Goal: Information Seeking & Learning: Find specific fact

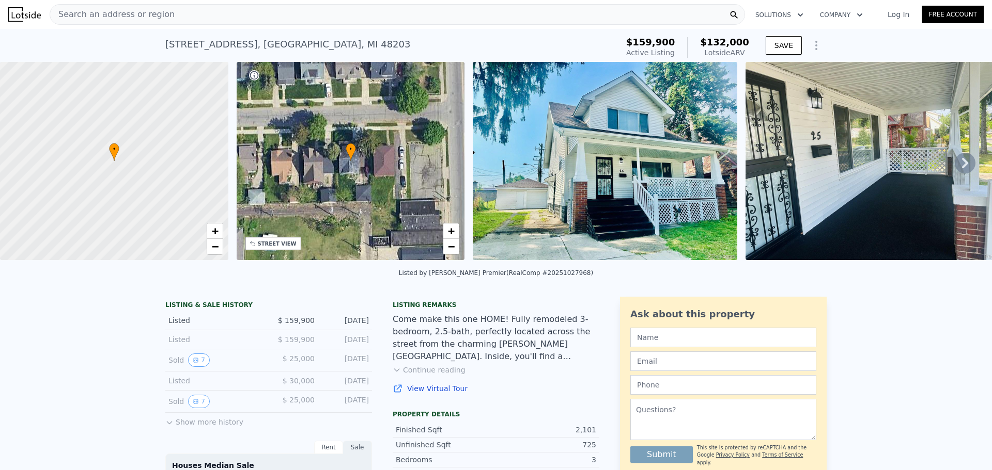
click at [351, 13] on div "Search an address or region" at bounding box center [397, 14] width 695 height 21
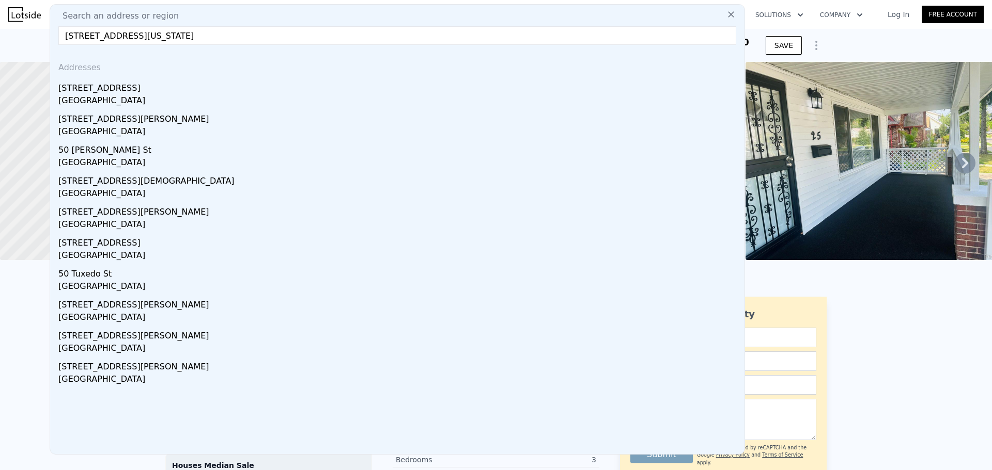
drag, startPoint x: 128, startPoint y: 39, endPoint x: 289, endPoint y: 40, distance: 161.1
click at [289, 41] on input "50 E Nevada St, Highland Park, MI 48203" at bounding box center [397, 35] width 678 height 19
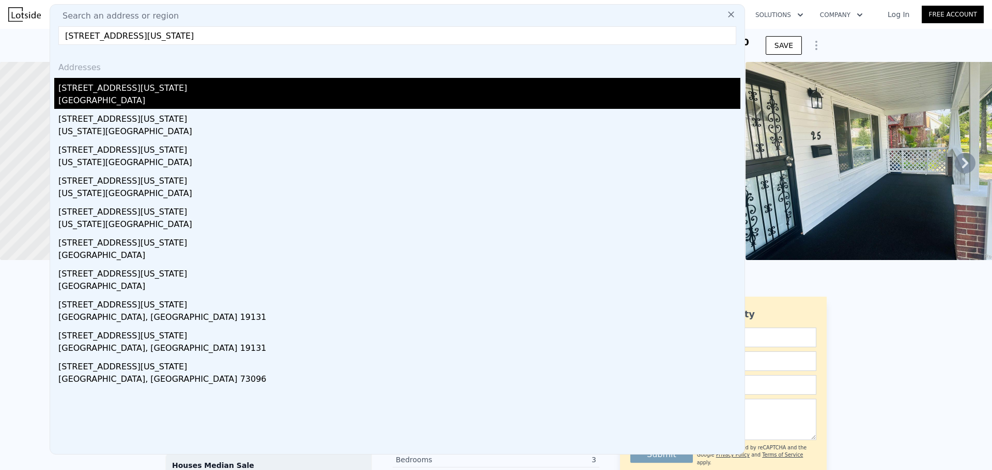
type input "[STREET_ADDRESS][US_STATE]"
click at [92, 86] on div "[STREET_ADDRESS][US_STATE]" at bounding box center [399, 86] width 682 height 17
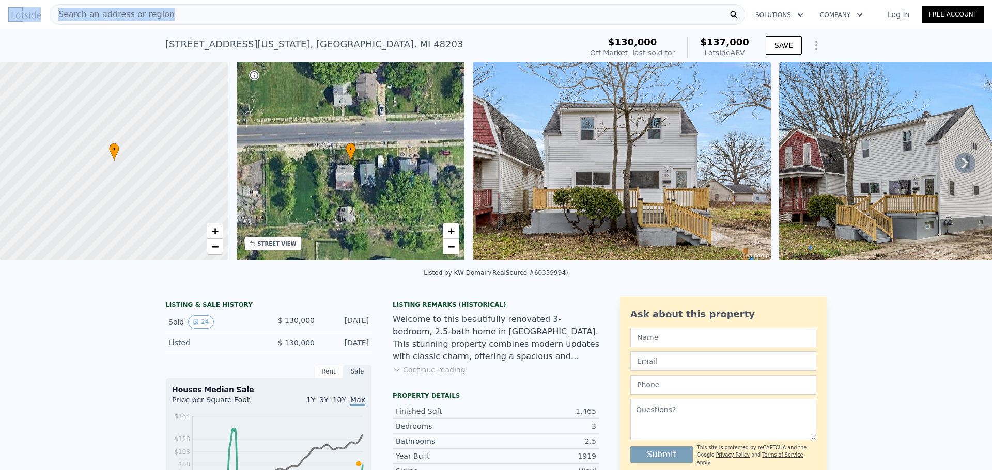
drag, startPoint x: 125, startPoint y: 17, endPoint x: 0, endPoint y: -13, distance: 129.1
click at [0, 0] on html "Search an address or region Solutions Company Open main menu Log In Free Accoun…" at bounding box center [496, 235] width 992 height 470
click at [273, 10] on div "Search an address or region" at bounding box center [397, 14] width 695 height 21
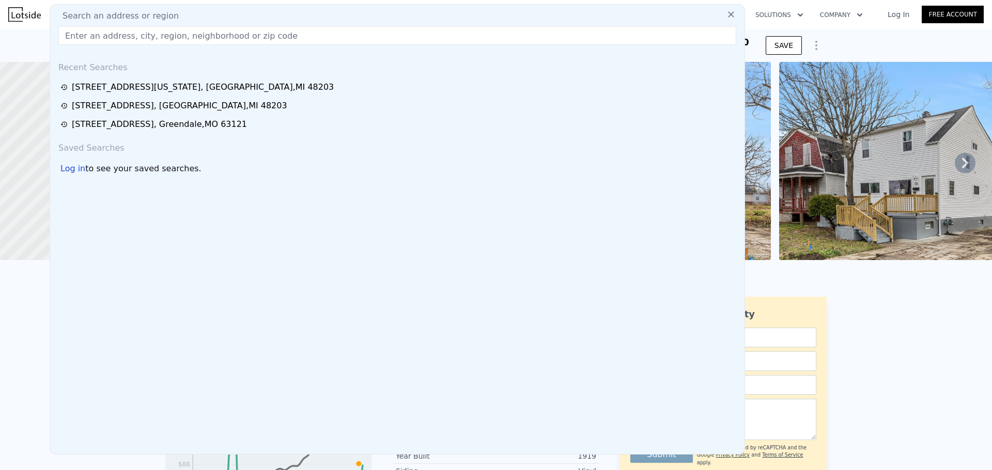
click at [273, 10] on div "Search an address or region" at bounding box center [397, 16] width 686 height 12
click at [266, 34] on input "text" at bounding box center [397, 35] width 678 height 19
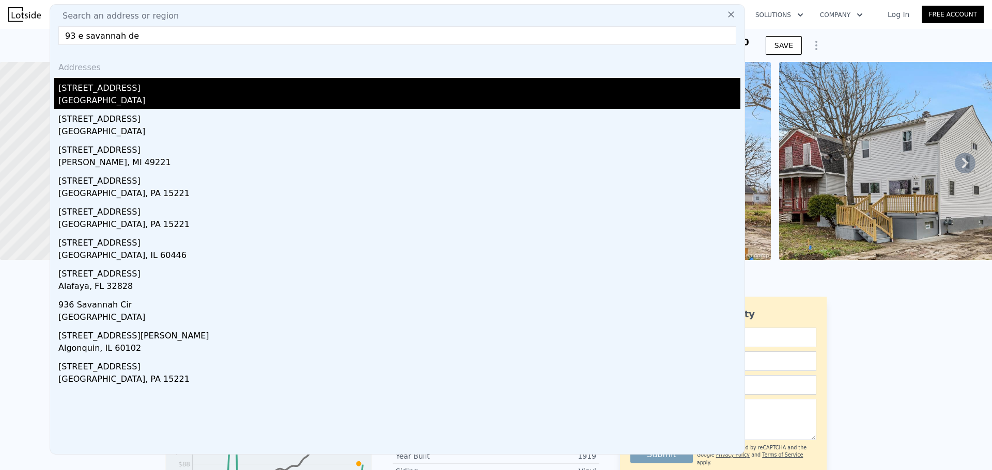
type input "93 e savannah de"
click at [135, 103] on div "[GEOGRAPHIC_DATA]" at bounding box center [399, 102] width 682 height 14
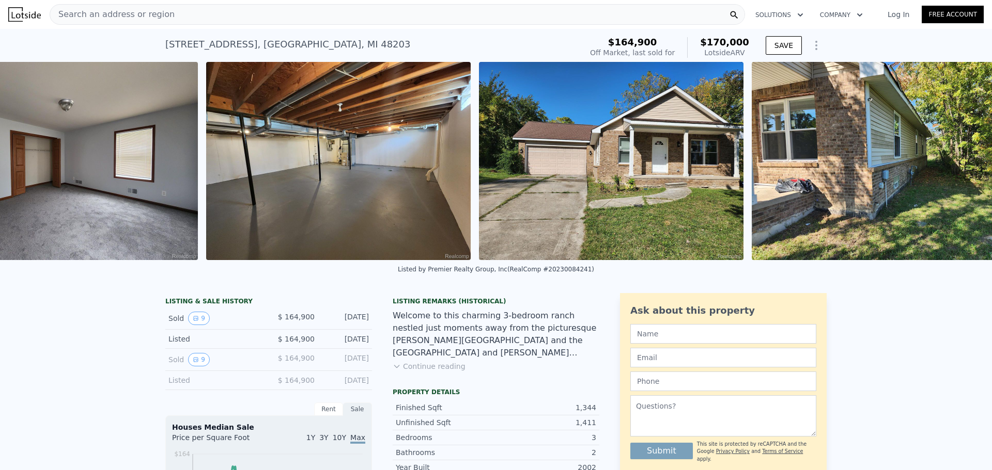
scroll to position [0, 1943]
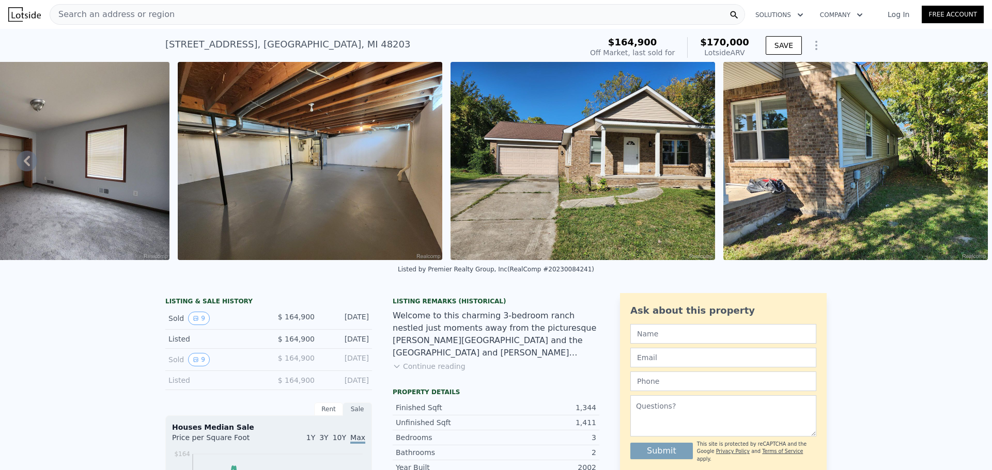
click at [272, 11] on div "Search an address or region" at bounding box center [397, 14] width 695 height 21
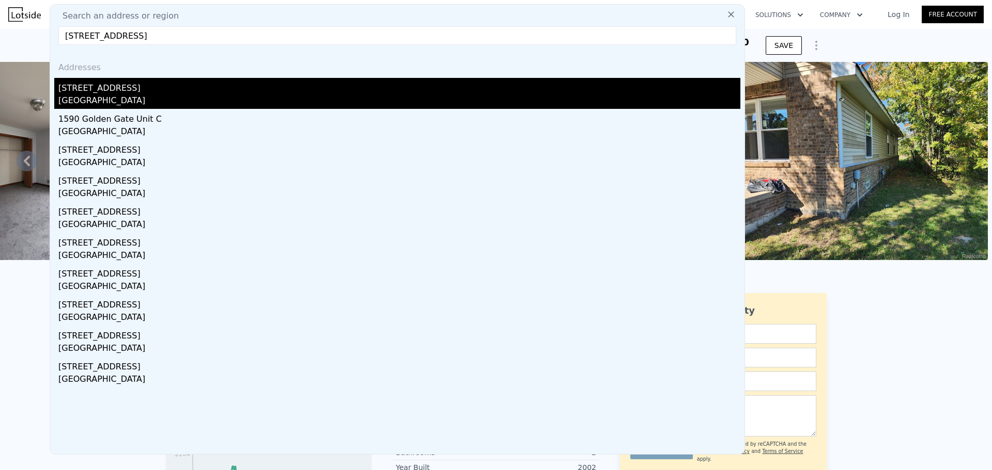
type input "159 w golden gate"
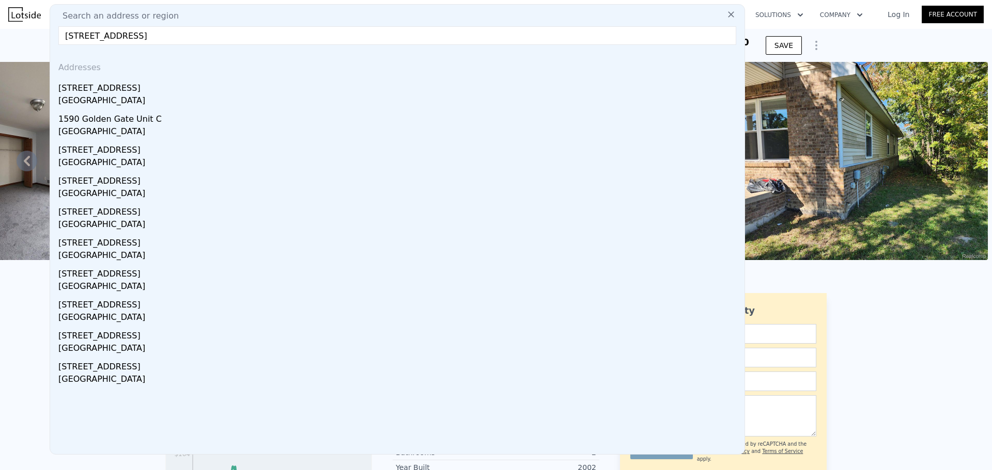
drag, startPoint x: 184, startPoint y: 96, endPoint x: 771, endPoint y: 217, distance: 599.2
click at [184, 96] on div "[GEOGRAPHIC_DATA]" at bounding box center [399, 102] width 682 height 14
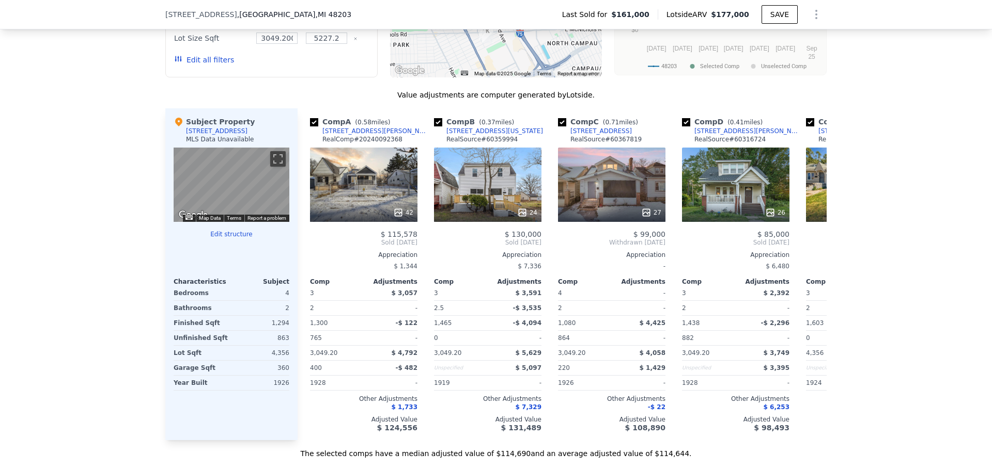
scroll to position [980, 0]
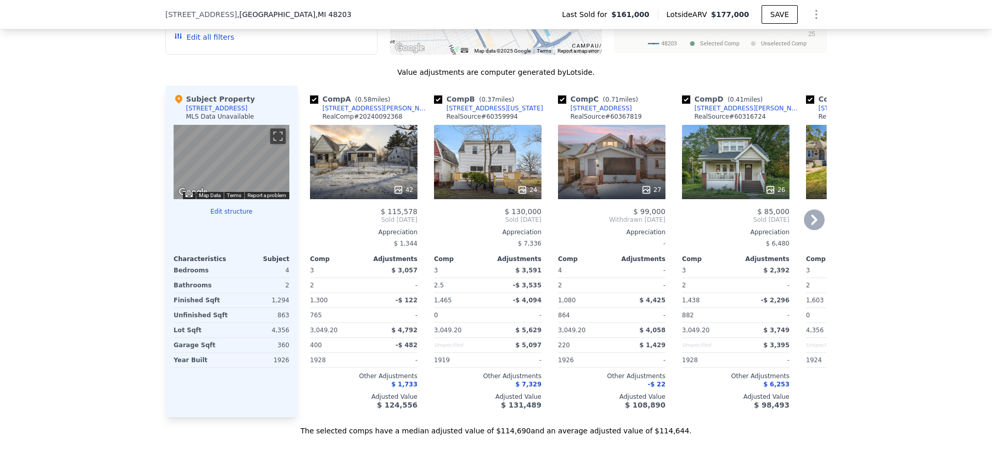
click at [470, 113] on div "[STREET_ADDRESS][US_STATE]" at bounding box center [494, 108] width 97 height 8
click at [344, 113] on div "[STREET_ADDRESS][PERSON_NAME]" at bounding box center [375, 108] width 107 height 8
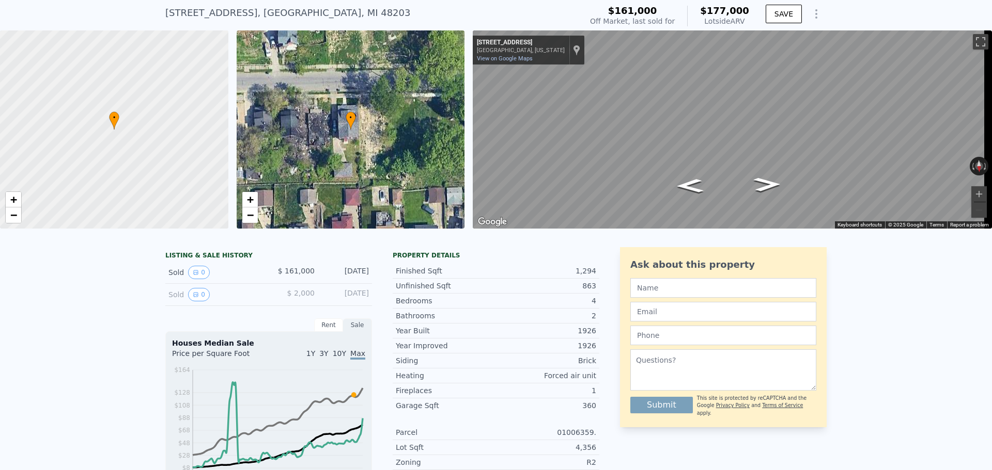
scroll to position [0, 0]
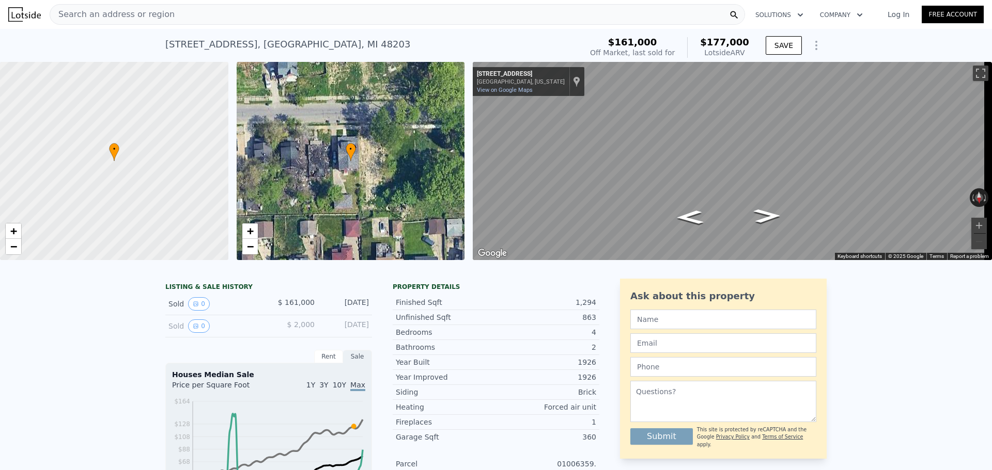
click at [369, 12] on div "Search an address or region" at bounding box center [397, 14] width 695 height 21
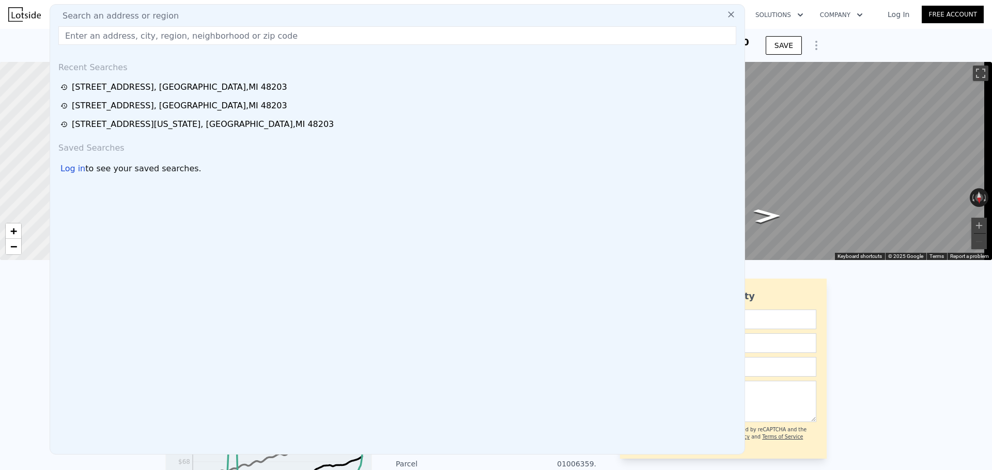
click at [369, 12] on div "Search an address or region" at bounding box center [397, 16] width 686 height 12
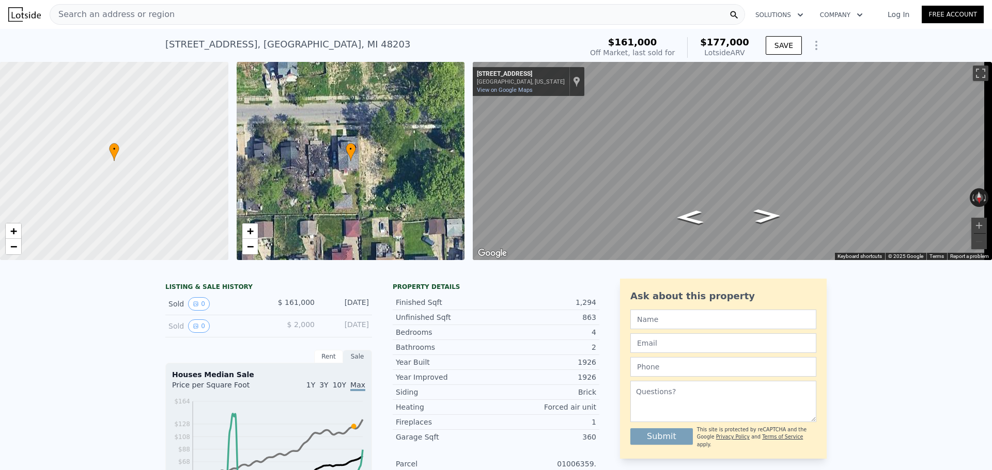
click at [316, 16] on div "Search an address or region" at bounding box center [397, 14] width 695 height 21
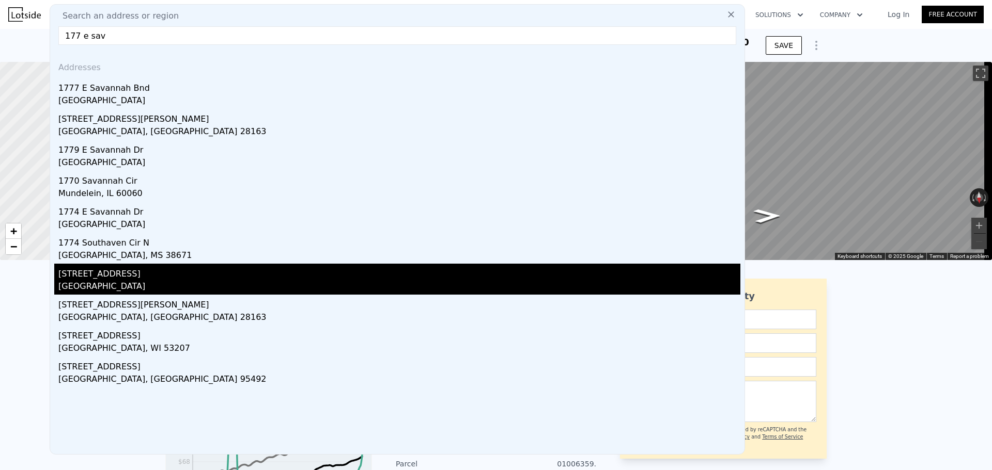
type input "177 e sav"
click at [124, 279] on div "[STREET_ADDRESS]" at bounding box center [399, 272] width 682 height 17
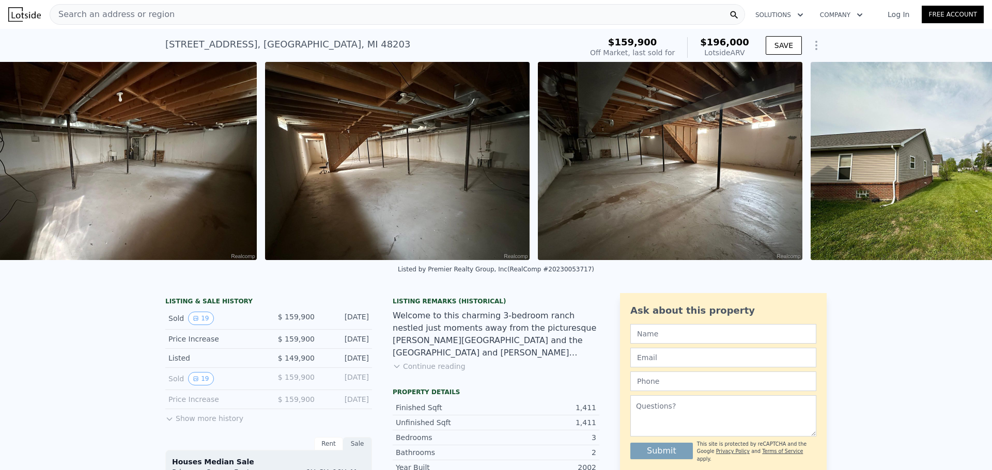
scroll to position [0, 4145]
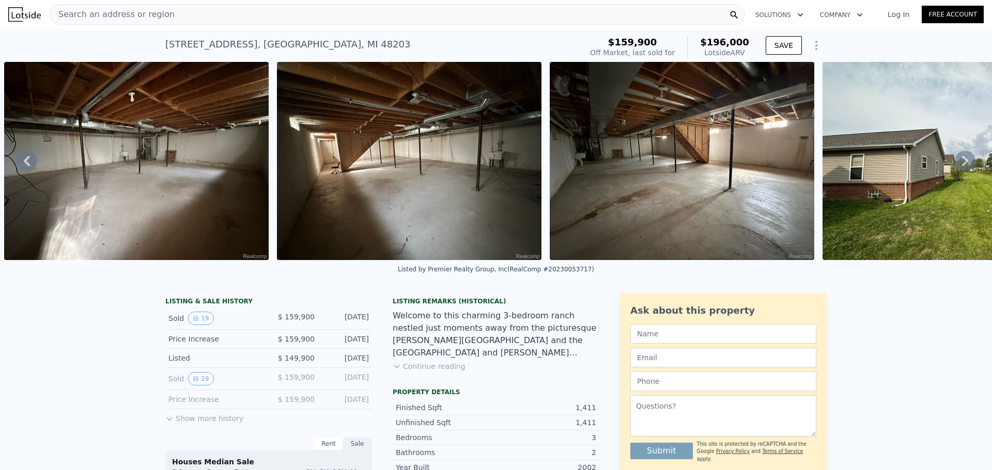
click at [293, 12] on div "Search an address or region" at bounding box center [397, 14] width 695 height 21
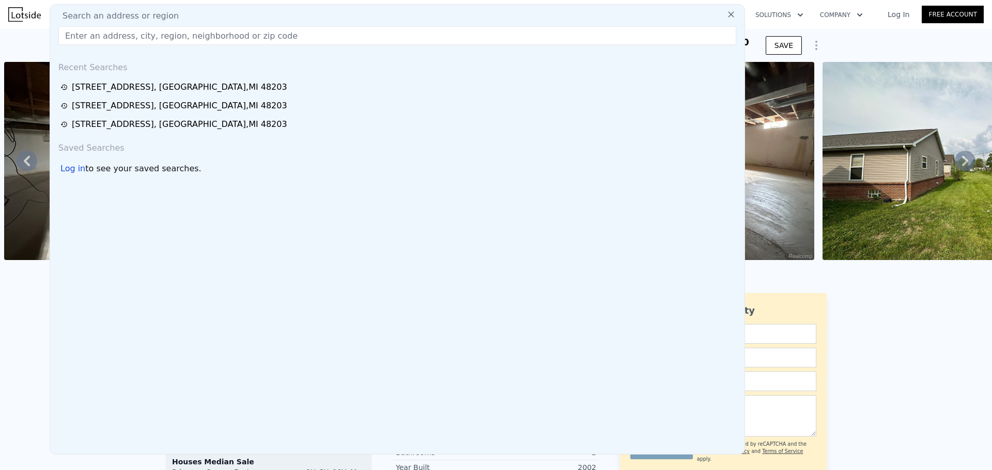
type input "1"
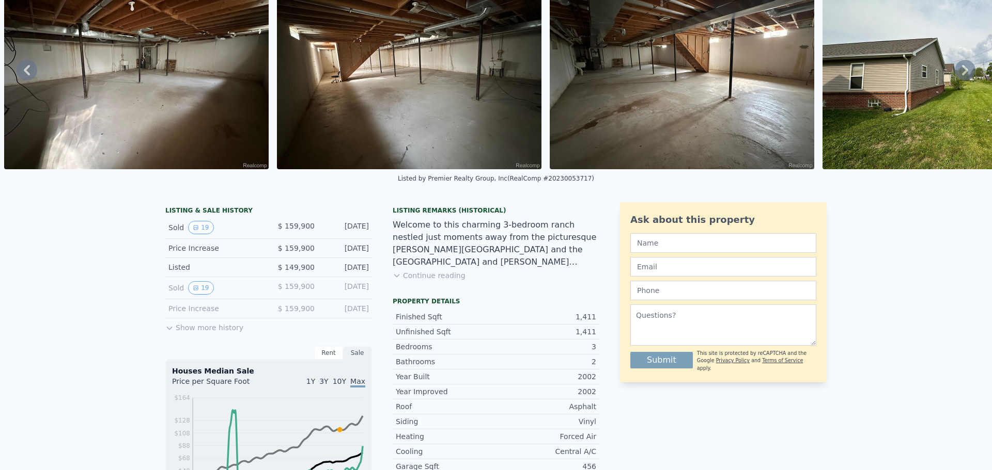
scroll to position [0, 0]
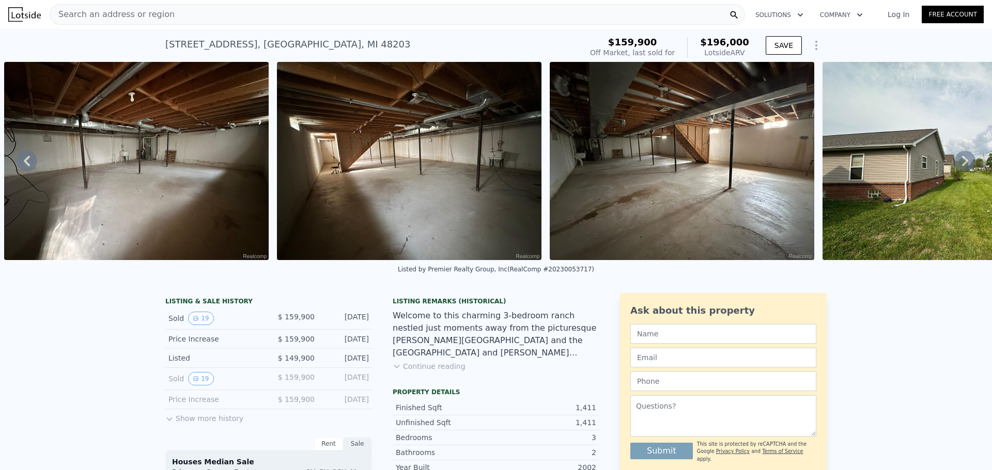
click at [347, 49] on div "177 E Savannah St , Detroit , MI 48203 Sold Aug 2023 for $159,900 (~ARV $196k )" at bounding box center [371, 47] width 412 height 29
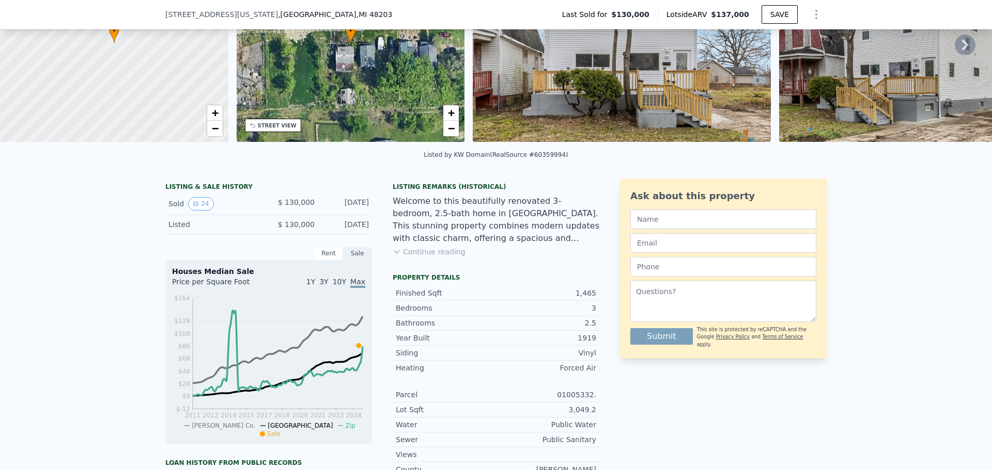
scroll to position [118, 0]
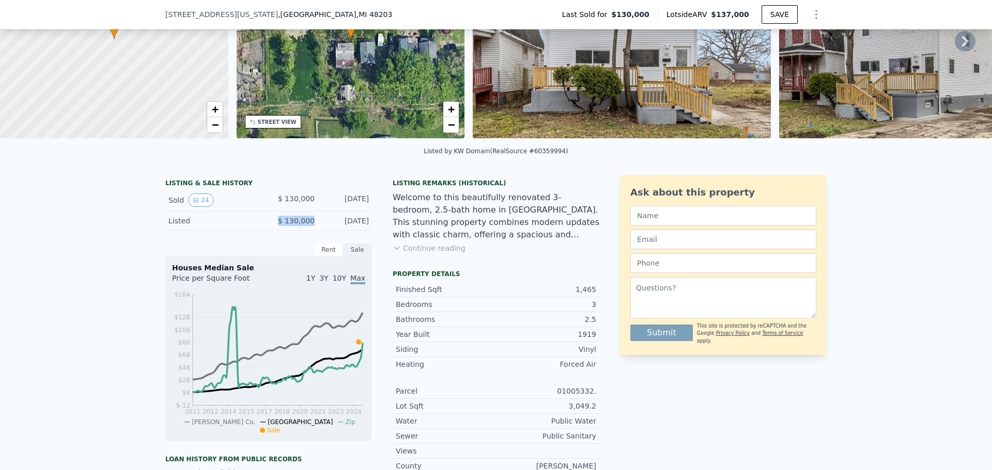
drag, startPoint x: 311, startPoint y: 226, endPoint x: 279, endPoint y: 230, distance: 32.4
click at [279, 230] on div "Listed $ 130,000 Dec 13, 2024" at bounding box center [268, 221] width 207 height 19
click at [297, 225] on span "$ 130,000" at bounding box center [296, 221] width 37 height 8
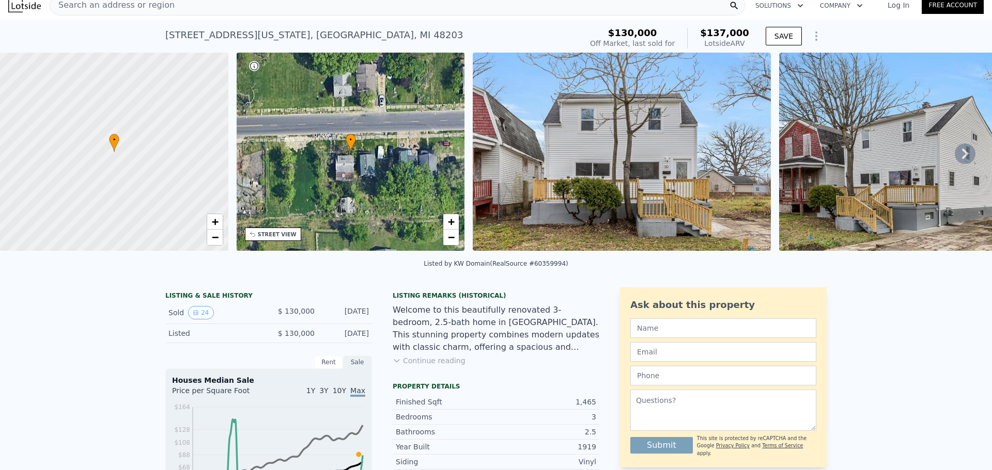
scroll to position [0, 0]
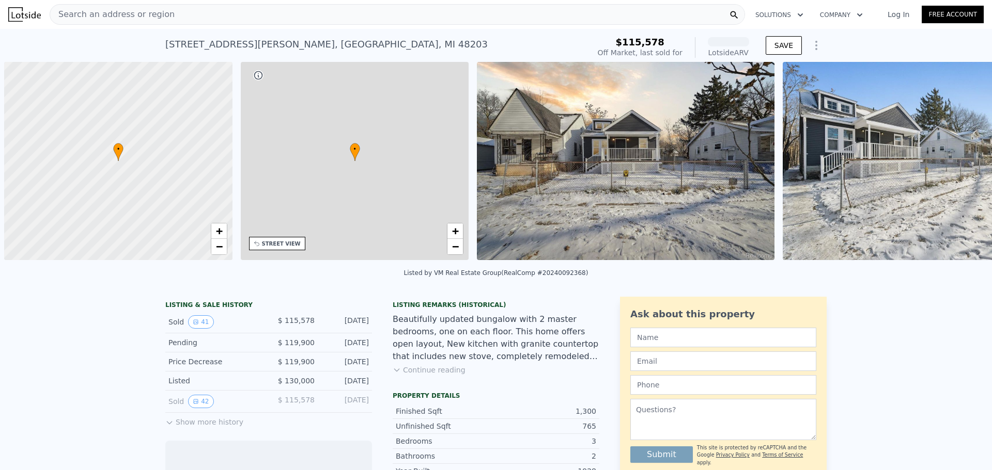
scroll to position [0, 4]
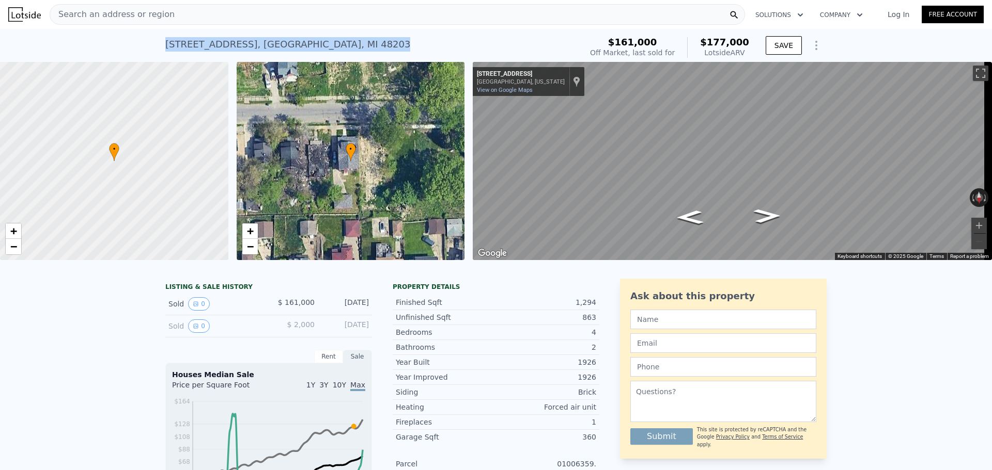
drag, startPoint x: 163, startPoint y: 47, endPoint x: 326, endPoint y: 44, distance: 163.2
click at [326, 44] on div "[STREET_ADDRESS] Sold [DATE] for $161k (~ARV $177k )" at bounding box center [371, 47] width 412 height 29
copy div "[STREET_ADDRESS]"
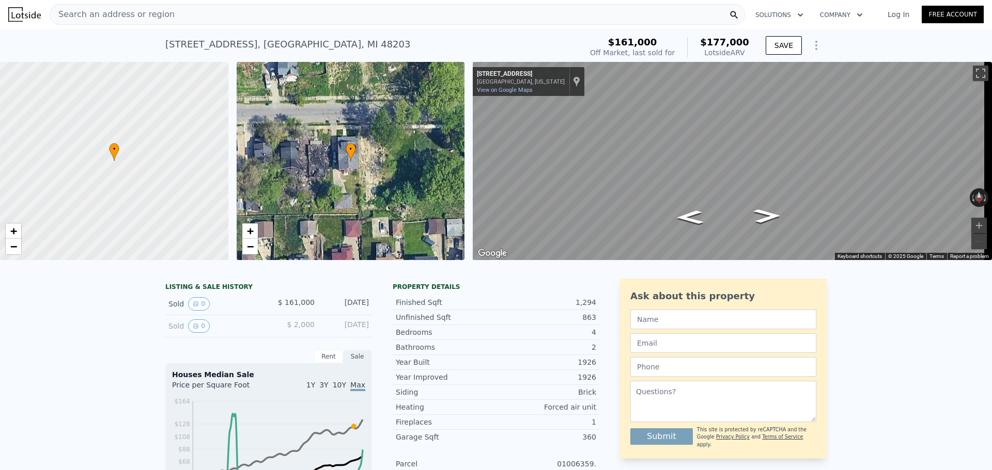
click at [273, 10] on div "Search an address or region" at bounding box center [397, 14] width 695 height 21
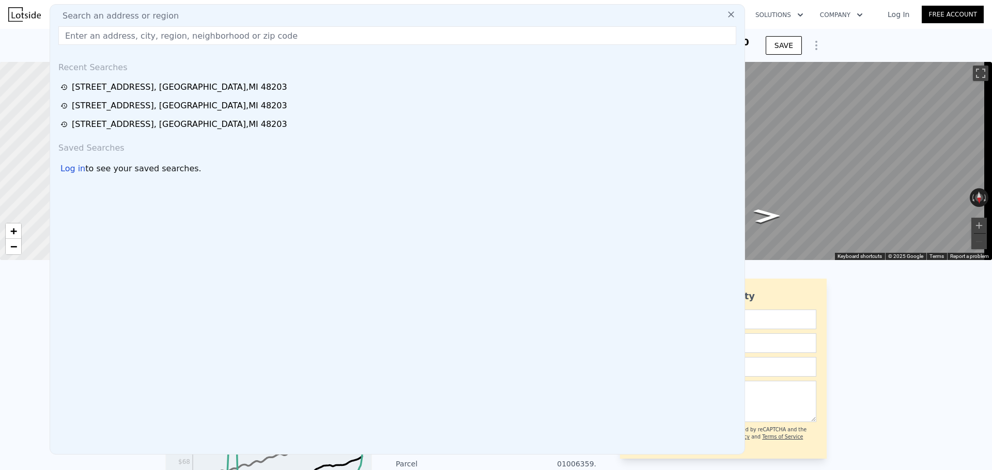
drag, startPoint x: 273, startPoint y: 10, endPoint x: 281, endPoint y: 16, distance: 9.9
click at [281, 16] on div "Search an address or region" at bounding box center [397, 16] width 686 height 12
click at [271, 36] on input "text" at bounding box center [397, 35] width 678 height 19
paste input "[STREET_ADDRESS]"
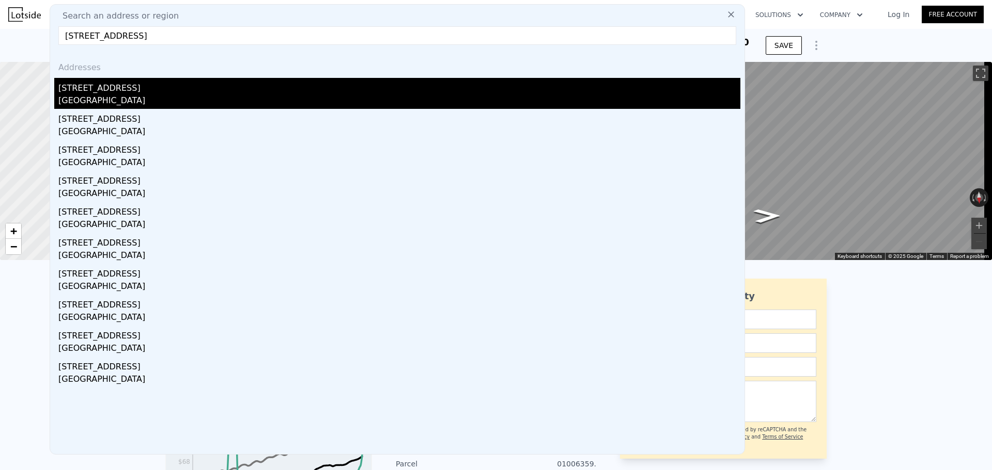
type input "[STREET_ADDRESS]"
click at [103, 90] on div "[STREET_ADDRESS]" at bounding box center [399, 86] width 682 height 17
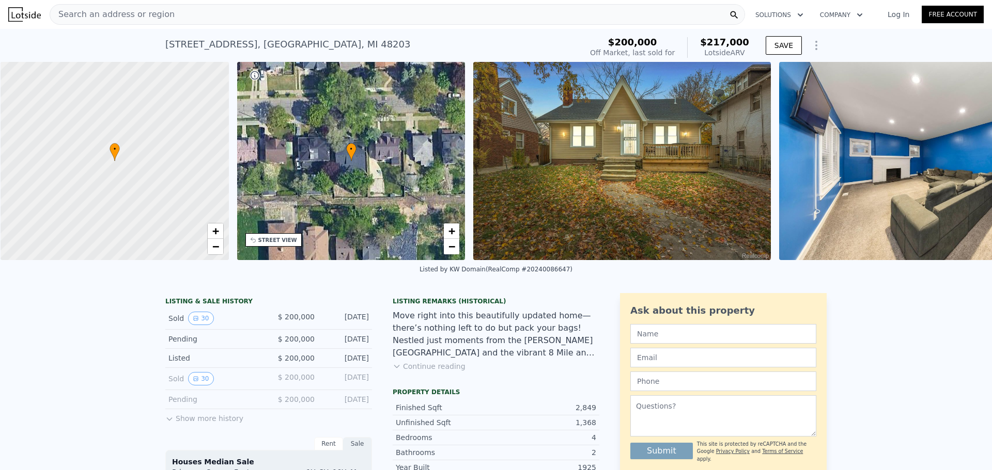
scroll to position [0, 4]
